Goal: Task Accomplishment & Management: Use online tool/utility

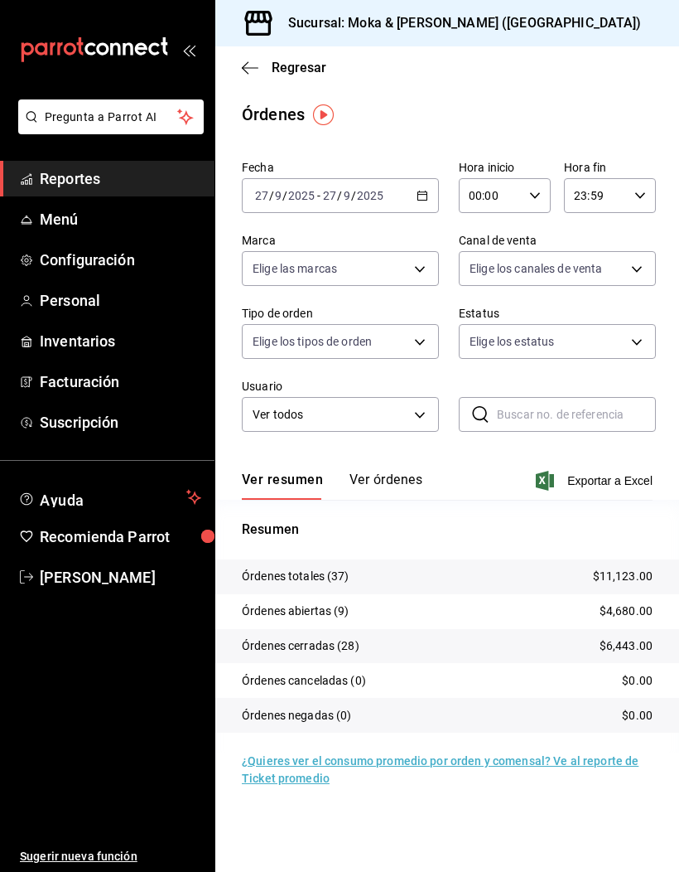
click at [415, 488] on button "Ver órdenes" at bounding box center [386, 485] width 73 height 28
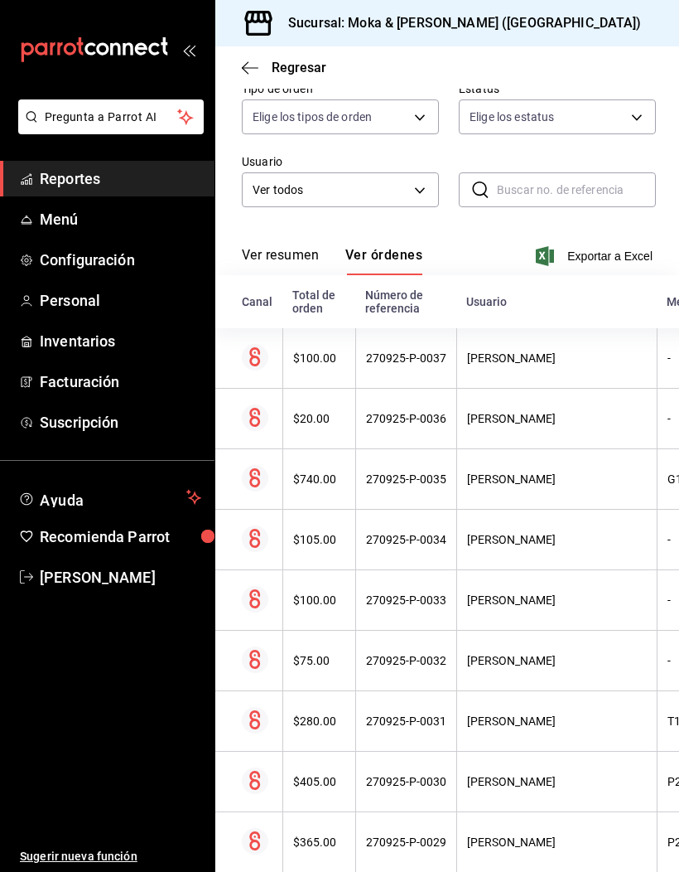
click at [310, 732] on th "$280.00" at bounding box center [319, 721] width 73 height 60
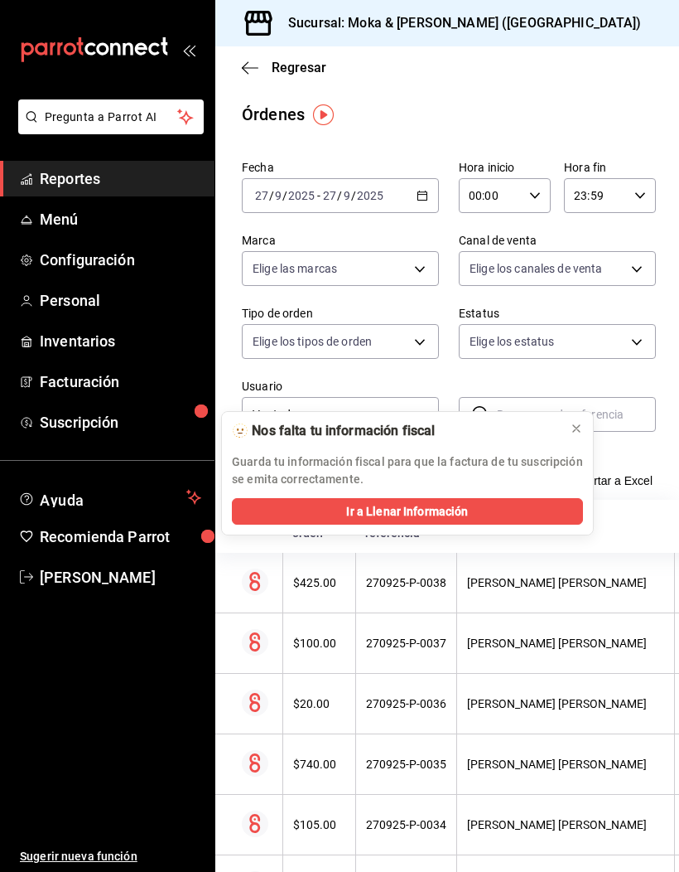
click at [582, 427] on icon at bounding box center [576, 428] width 13 height 13
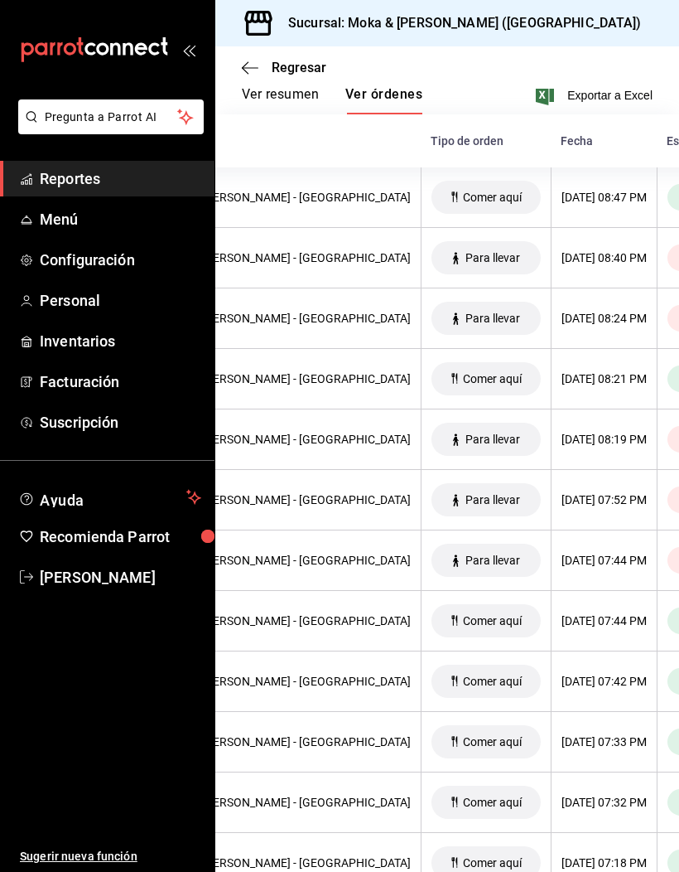
scroll to position [0, 659]
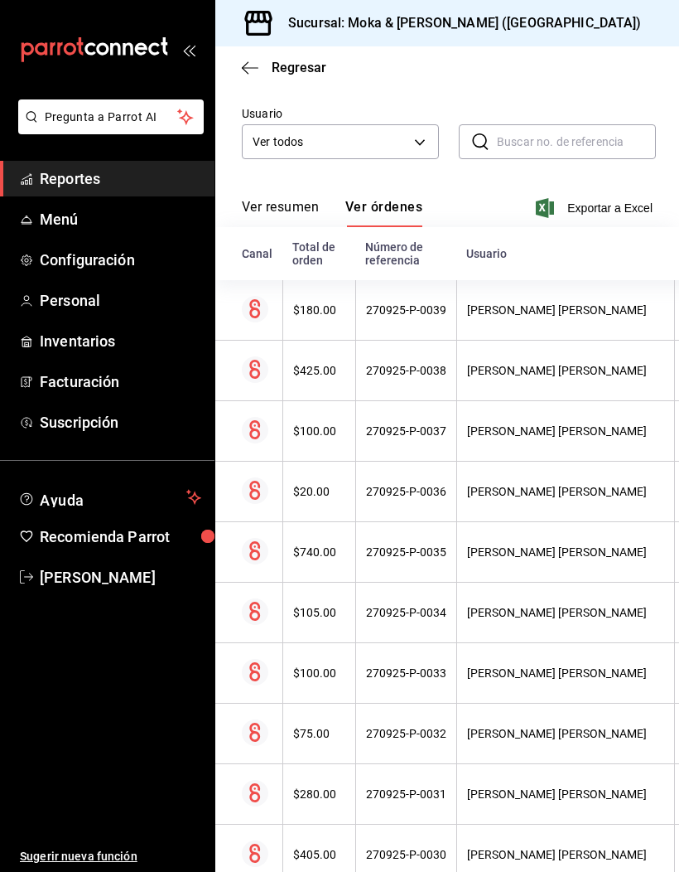
scroll to position [273, 0]
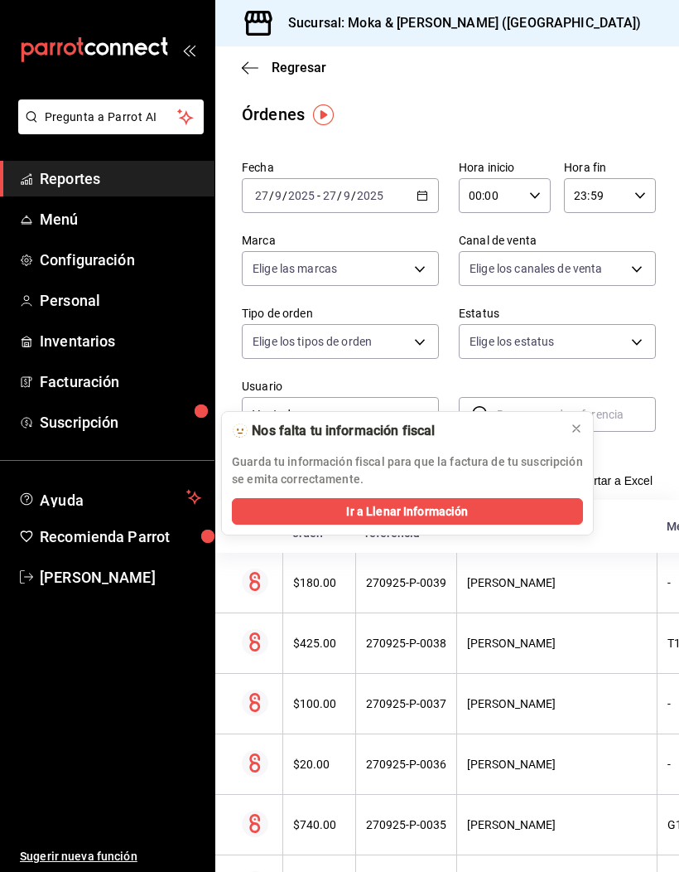
click at [578, 432] on icon at bounding box center [576, 428] width 13 height 13
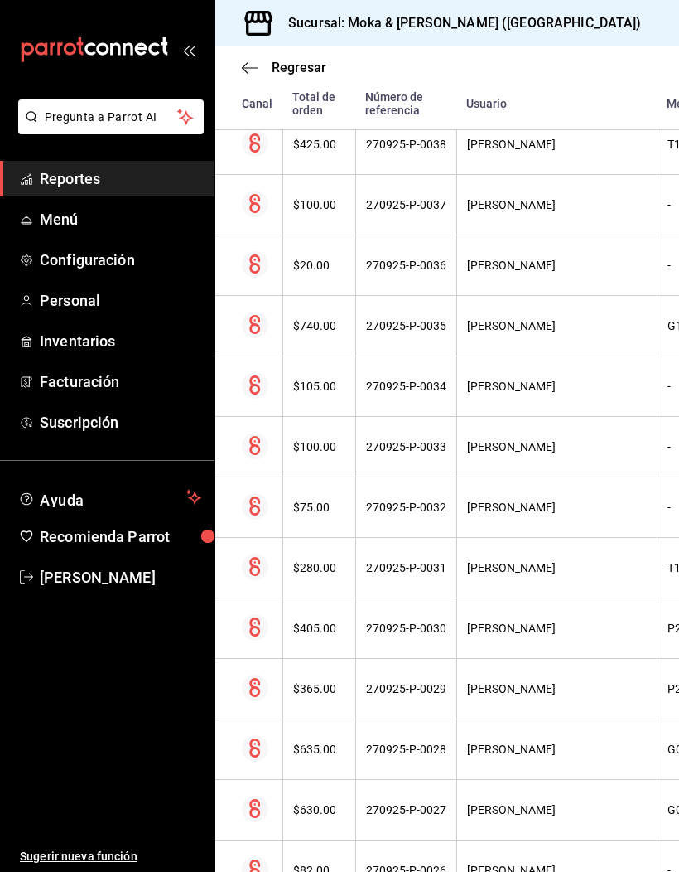
scroll to position [529, 0]
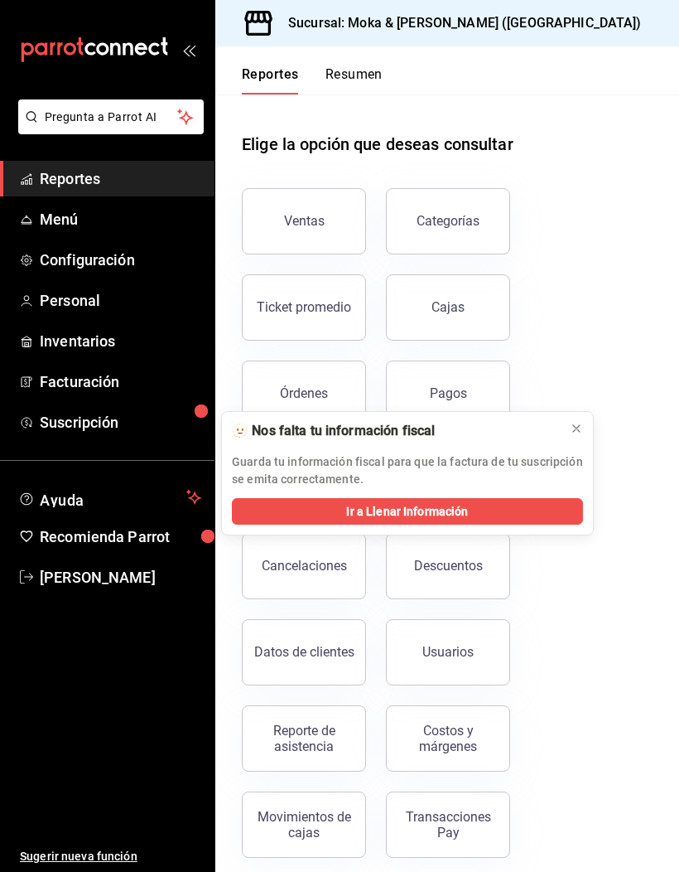
click at [594, 427] on div "Ventas Categorías Ticket promedio Cajas Órdenes Pagos Análisis de venta por hor…" at bounding box center [437, 512] width 431 height 689
click at [577, 434] on icon at bounding box center [576, 428] width 13 height 13
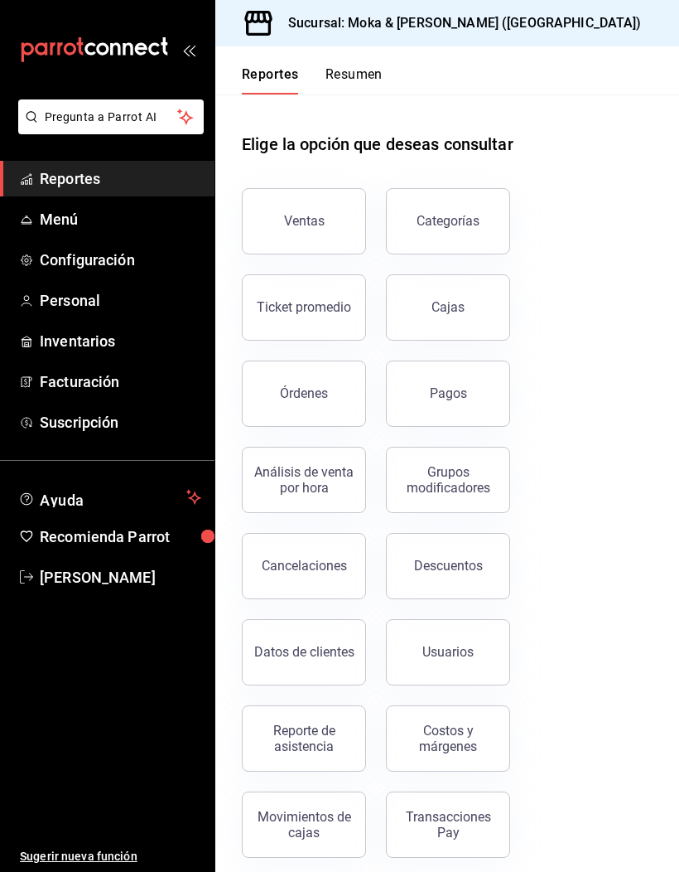
click at [323, 379] on button "Órdenes" at bounding box center [304, 393] width 124 height 66
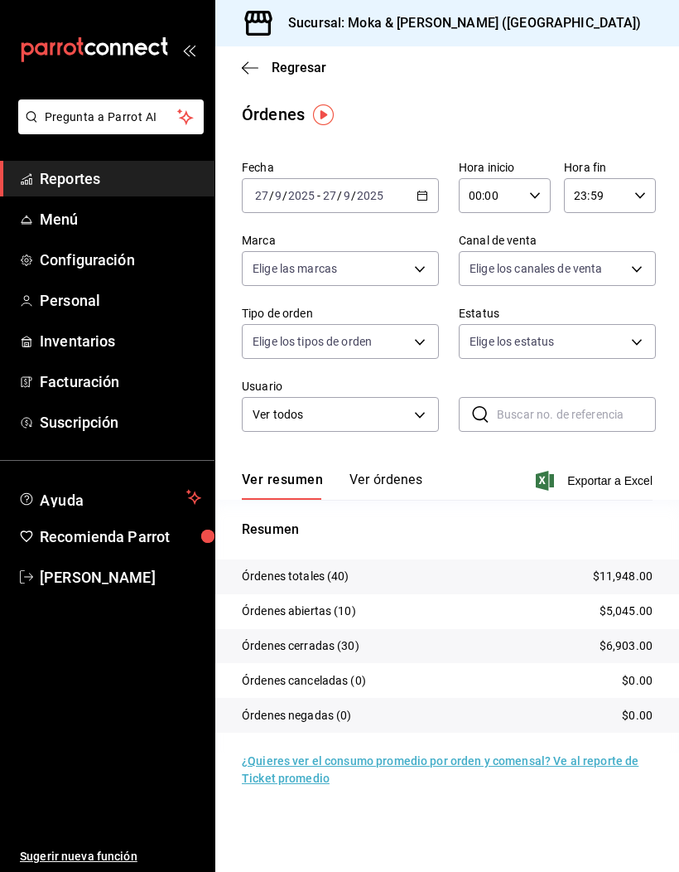
click at [378, 480] on button "Ver órdenes" at bounding box center [386, 485] width 73 height 28
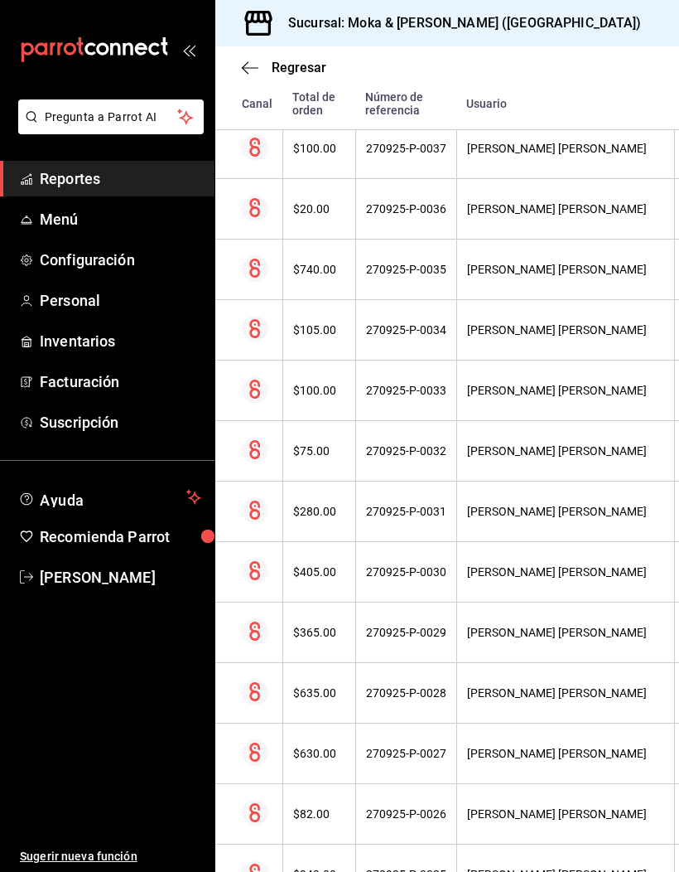
scroll to position [647, 0]
